Goal: Task Accomplishment & Management: Use online tool/utility

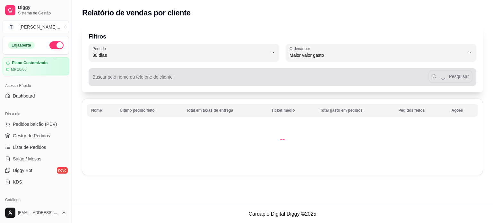
select select "30"
select select "HIGHEST_TOTAL_SPENT_WITH_ORDERS"
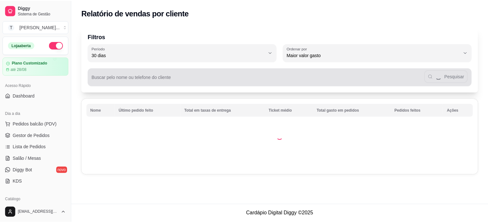
scroll to position [142, 0]
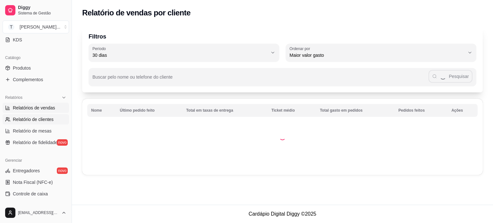
click at [39, 106] on span "Relatórios de vendas" at bounding box center [34, 108] width 42 height 6
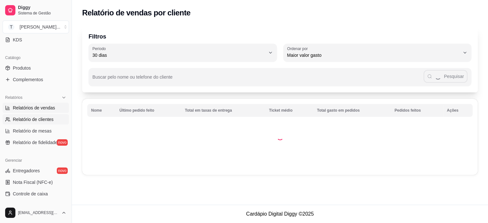
select select "ALL"
select select "0"
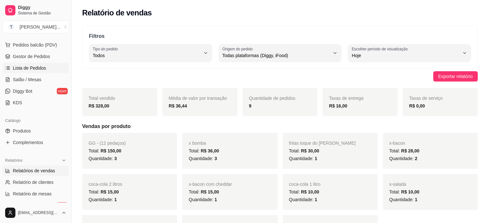
scroll to position [78, 0]
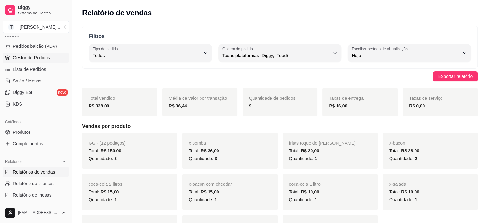
click at [36, 56] on span "Gestor de Pedidos" at bounding box center [31, 58] width 37 height 6
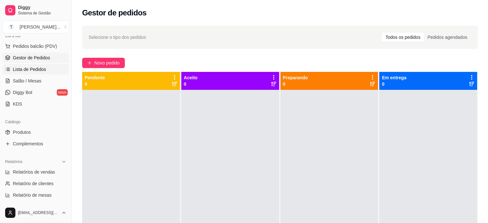
click at [39, 71] on span "Lista de Pedidos" at bounding box center [29, 69] width 33 height 6
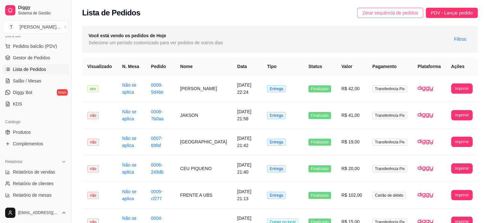
click at [376, 13] on span "Zerar sequência de pedidos" at bounding box center [390, 12] width 56 height 7
